Goal: Task Accomplishment & Management: Use online tool/utility

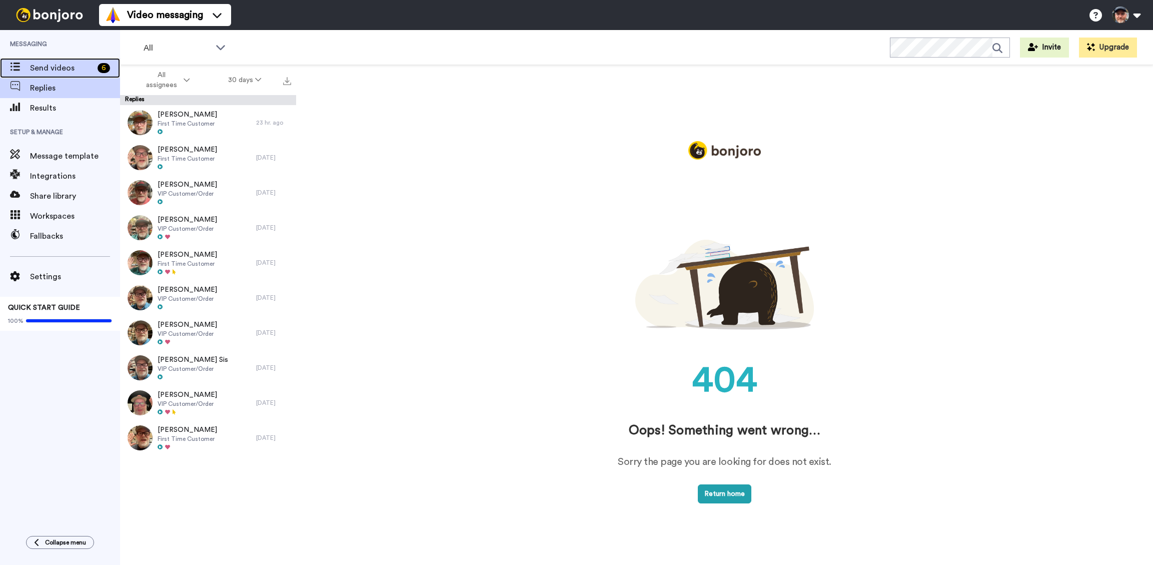
click at [53, 65] on span "Send videos" at bounding box center [62, 68] width 64 height 12
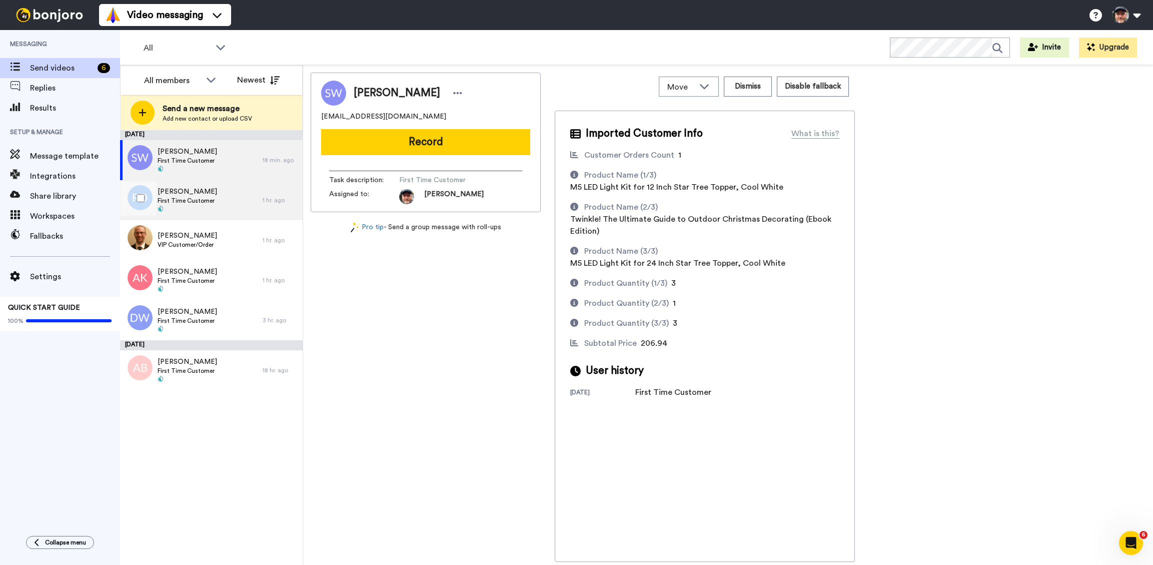
click at [191, 198] on span "First Time Customer" at bounding box center [188, 201] width 60 height 8
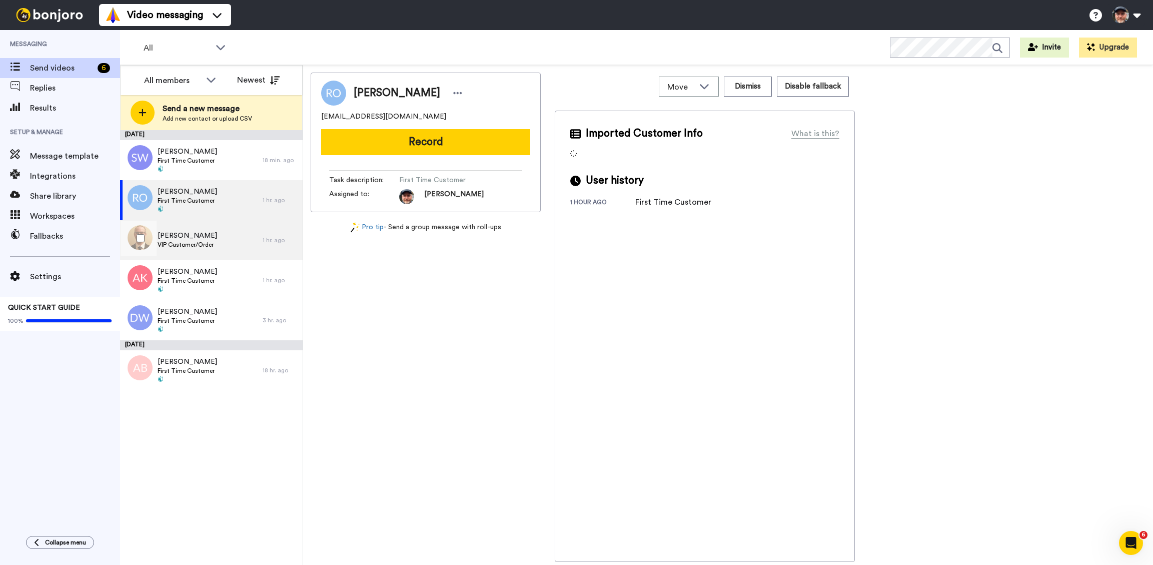
click at [199, 245] on span "VIP Customer/Order" at bounding box center [188, 245] width 60 height 8
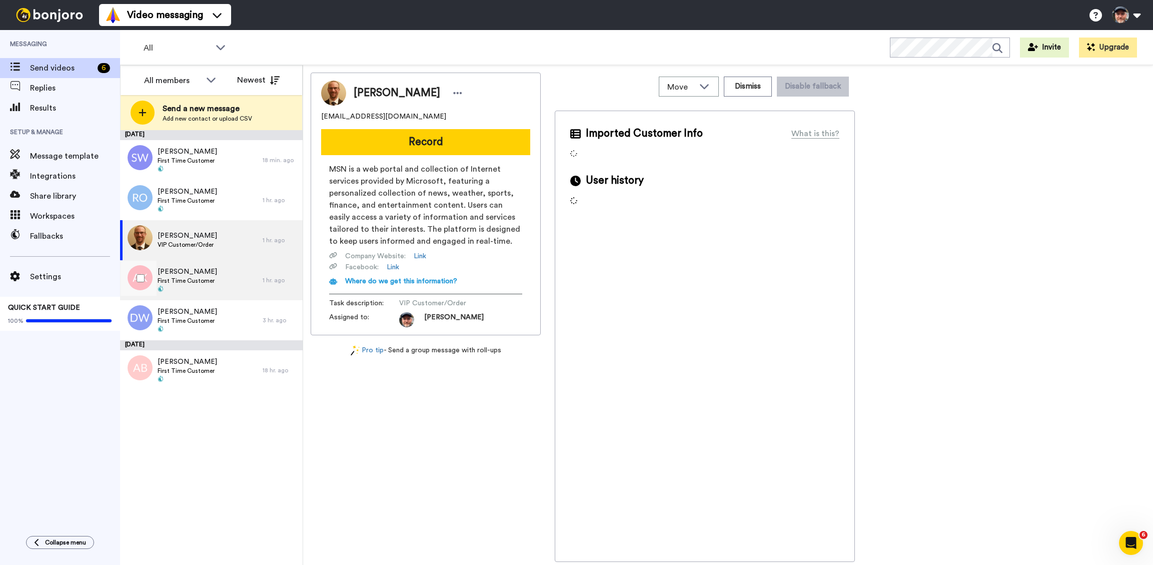
click at [206, 273] on span "Aaron Kleppe" at bounding box center [188, 272] width 60 height 10
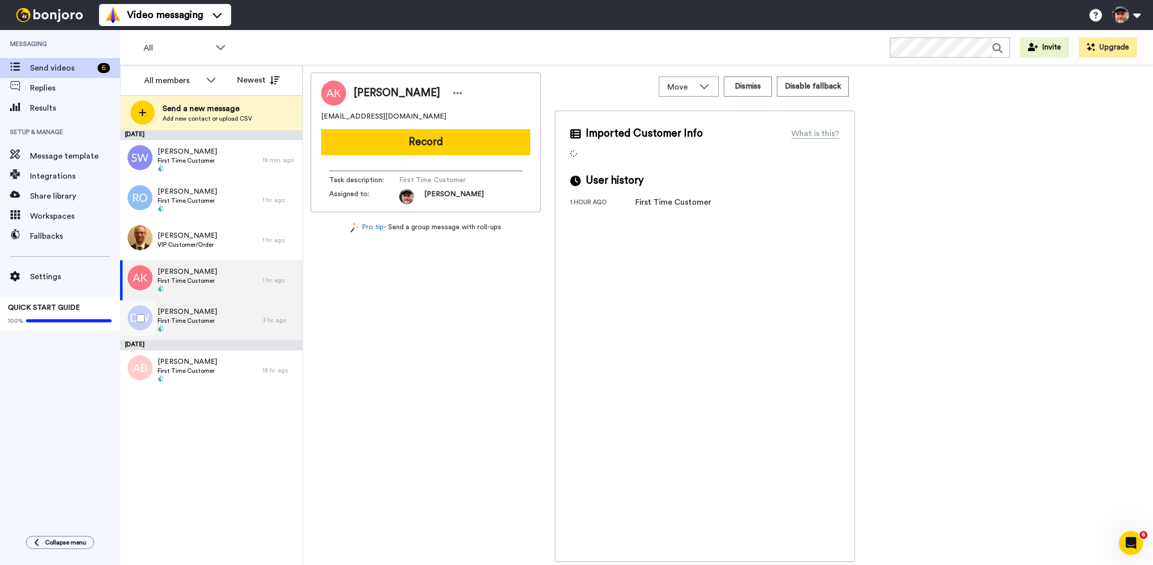
click at [211, 310] on span "Donald Weaver" at bounding box center [188, 312] width 60 height 10
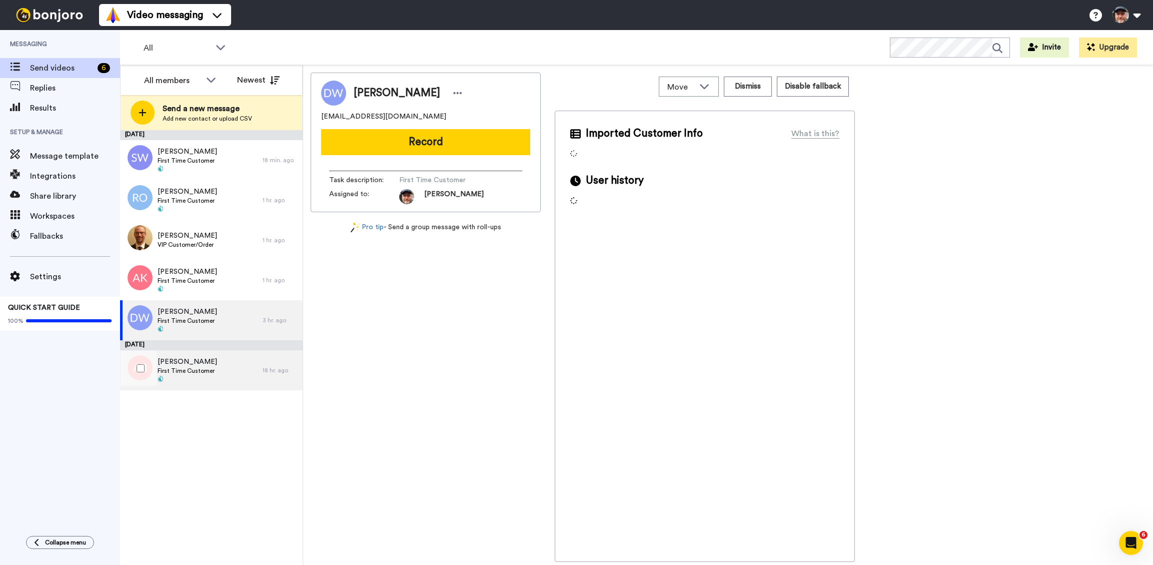
click at [210, 362] on span "Andres Barajas" at bounding box center [188, 362] width 60 height 10
